Goal: Task Accomplishment & Management: Use online tool/utility

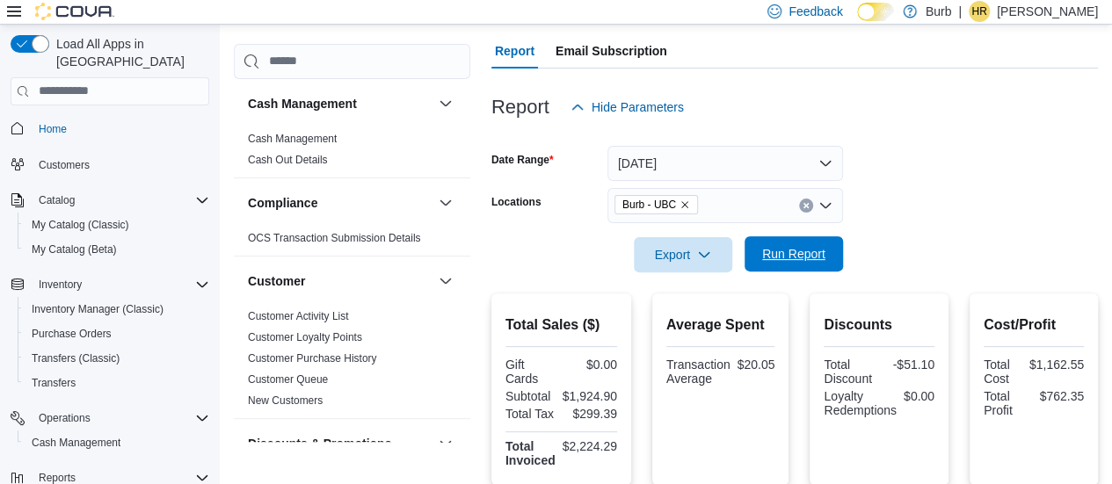
scroll to position [130, 0]
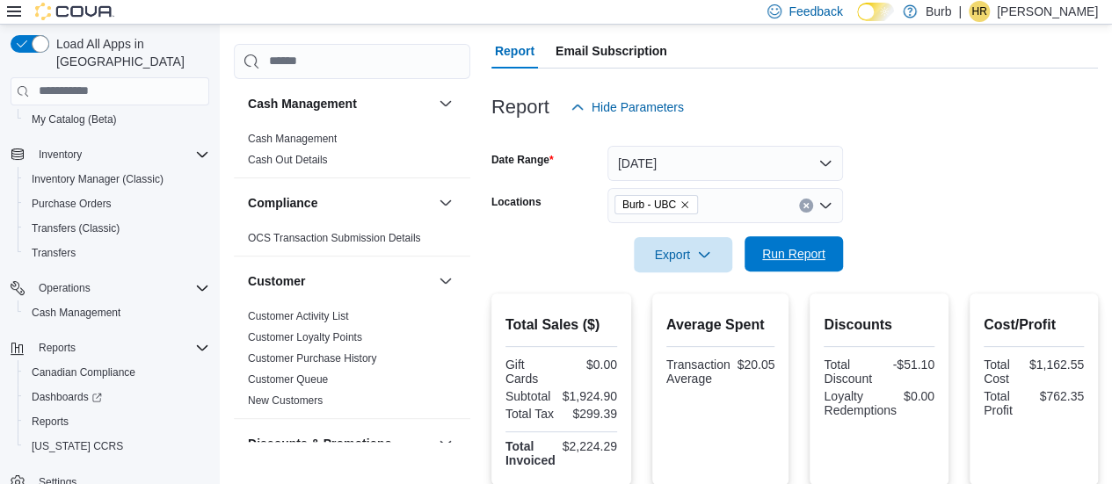
click at [774, 252] on span "Run Report" at bounding box center [793, 254] width 63 height 18
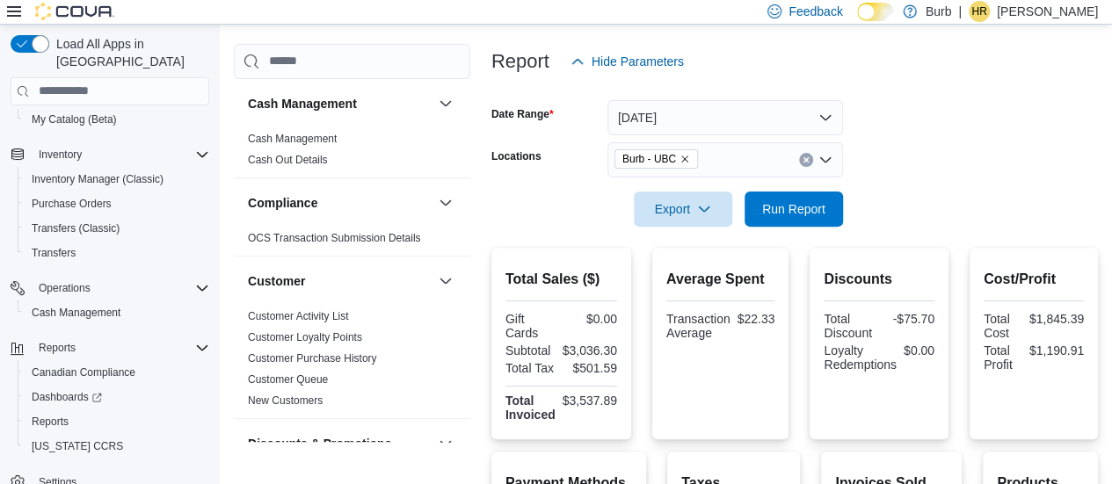
scroll to position [195, 0]
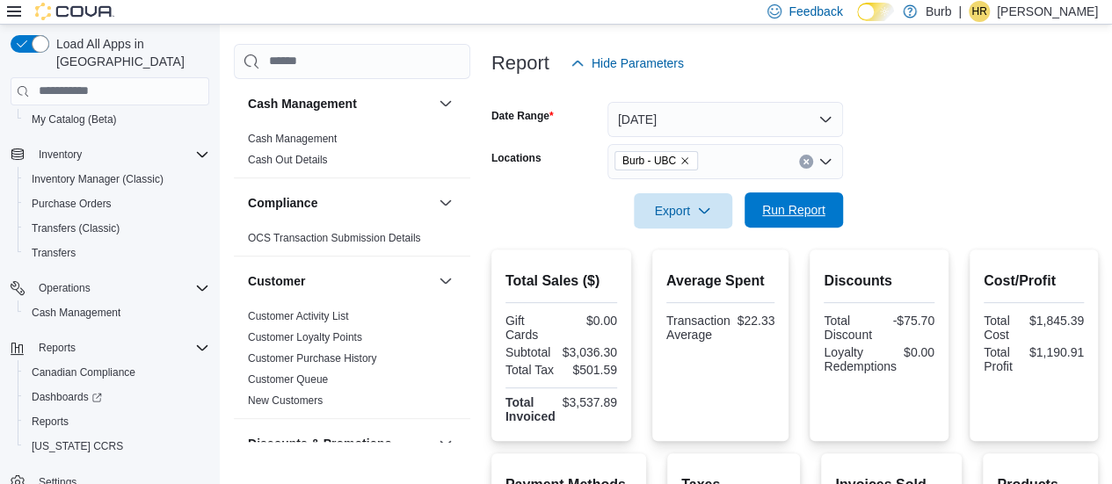
click at [760, 221] on span "Run Report" at bounding box center [793, 209] width 77 height 35
drag, startPoint x: 760, startPoint y: 221, endPoint x: 757, endPoint y: 199, distance: 21.3
click at [757, 199] on span "Run Report" at bounding box center [793, 209] width 77 height 35
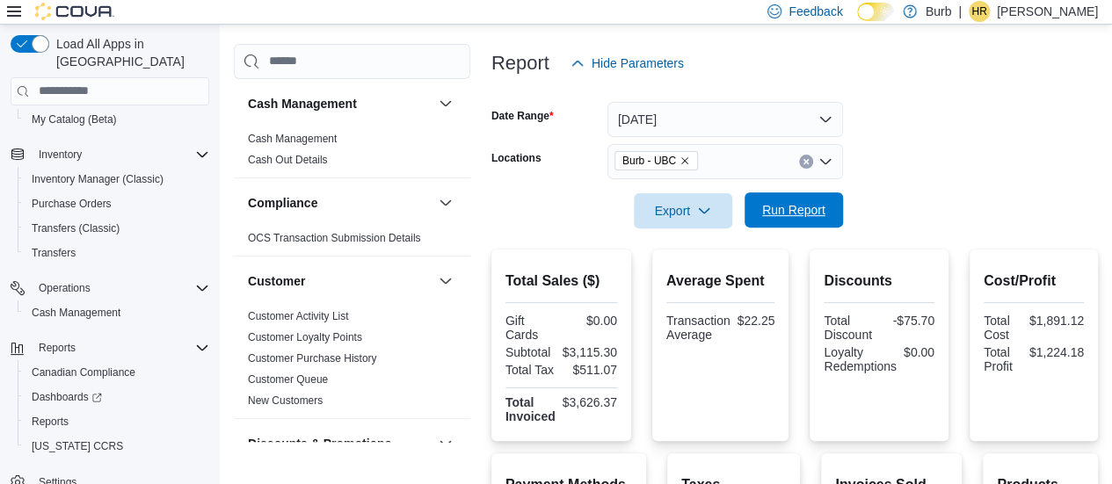
click at [757, 199] on span "Run Report" at bounding box center [793, 209] width 77 height 35
click at [763, 221] on span "Run Report" at bounding box center [793, 209] width 77 height 35
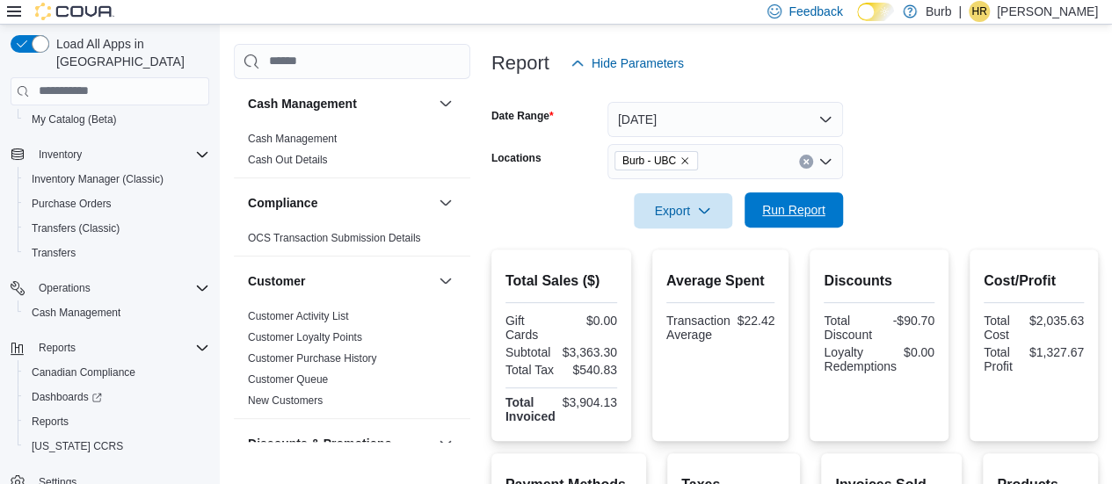
click at [763, 221] on span "Run Report" at bounding box center [793, 209] width 77 height 35
